Goal: Navigation & Orientation: Go to known website

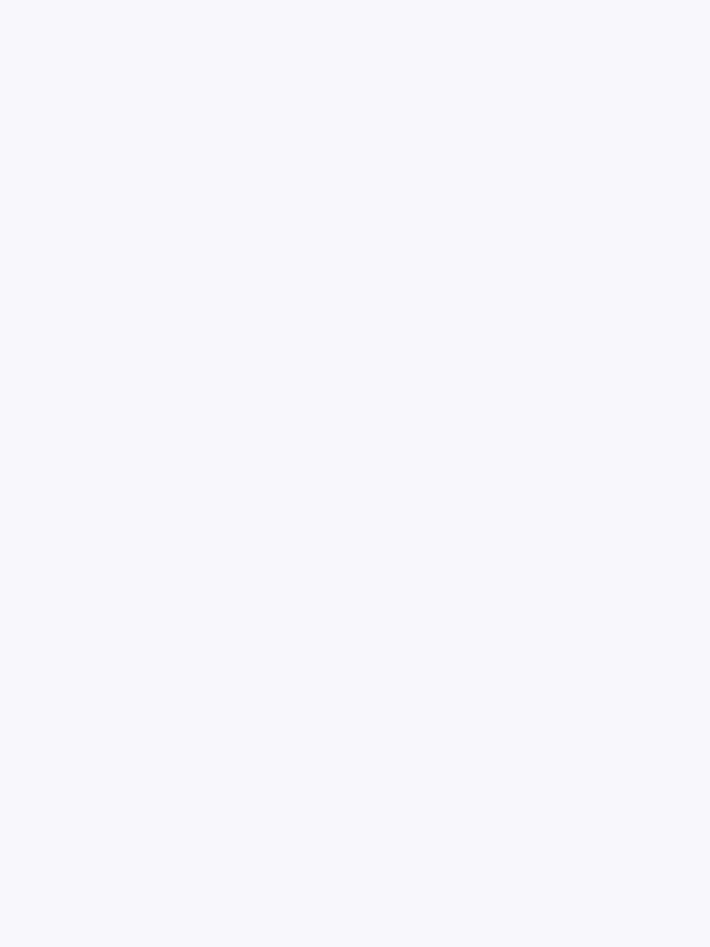
click at [419, 0] on html at bounding box center [355, 0] width 710 height 0
click at [363, 0] on html at bounding box center [355, 0] width 710 height 0
click at [471, 0] on html at bounding box center [355, 0] width 710 height 0
